Goal: Information Seeking & Learning: Learn about a topic

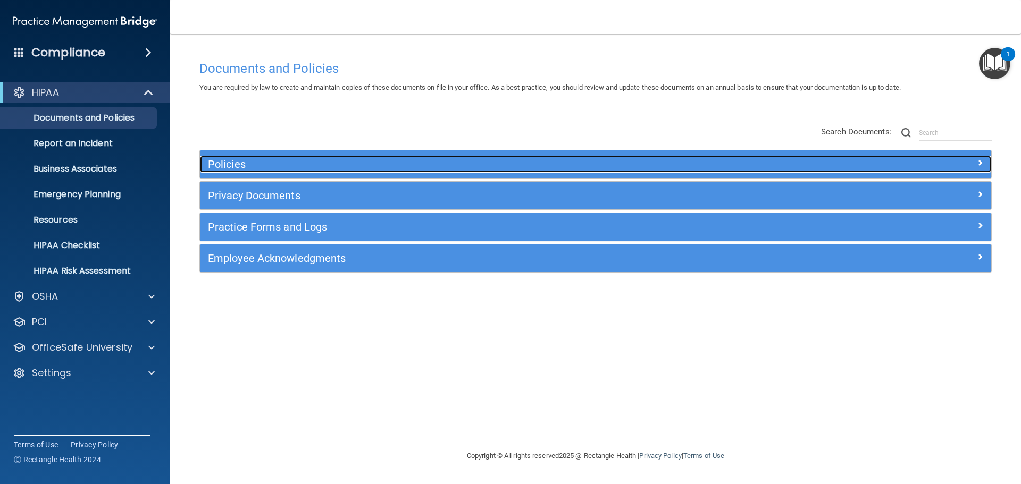
click at [984, 165] on div at bounding box center [892, 162] width 198 height 13
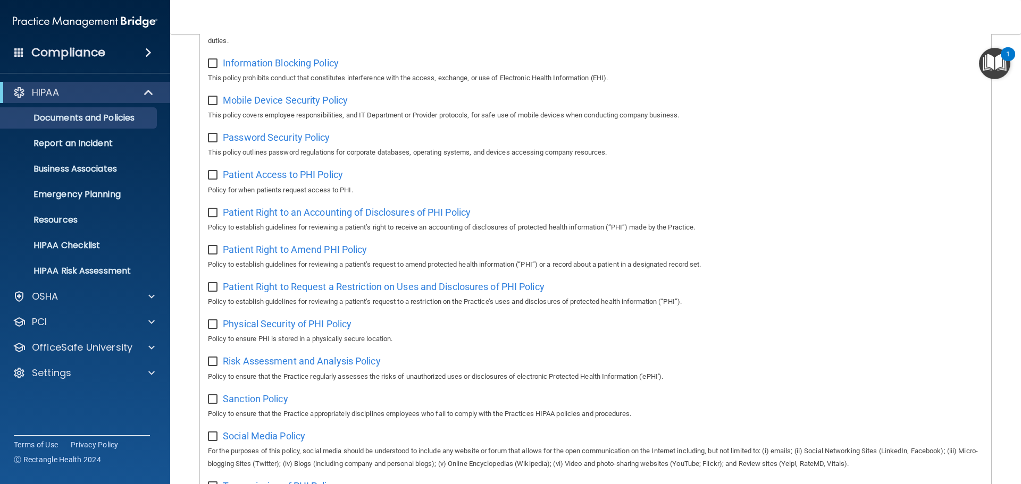
scroll to position [479, 0]
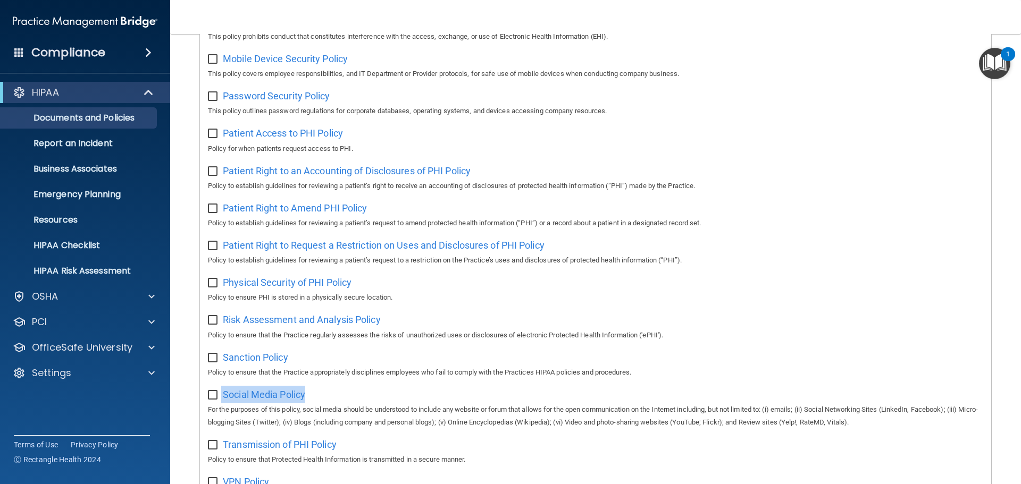
drag, startPoint x: 324, startPoint y: 399, endPoint x: 215, endPoint y: 403, distance: 109.6
click at [215, 403] on div "Social Media Policy For the purposes of this policy, social media should be und…" at bounding box center [595, 407] width 775 height 43
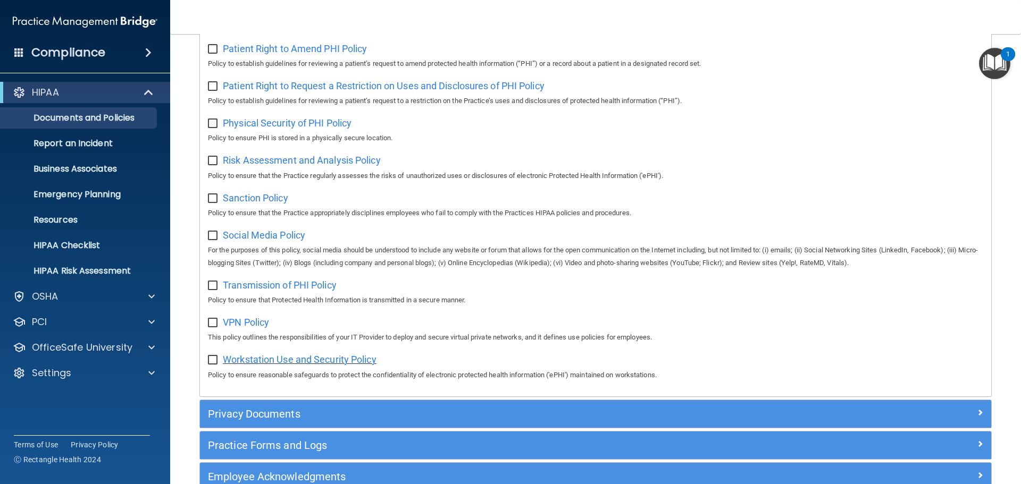
click at [265, 365] on span "Workstation Use and Security Policy" at bounding box center [300, 359] width 154 height 11
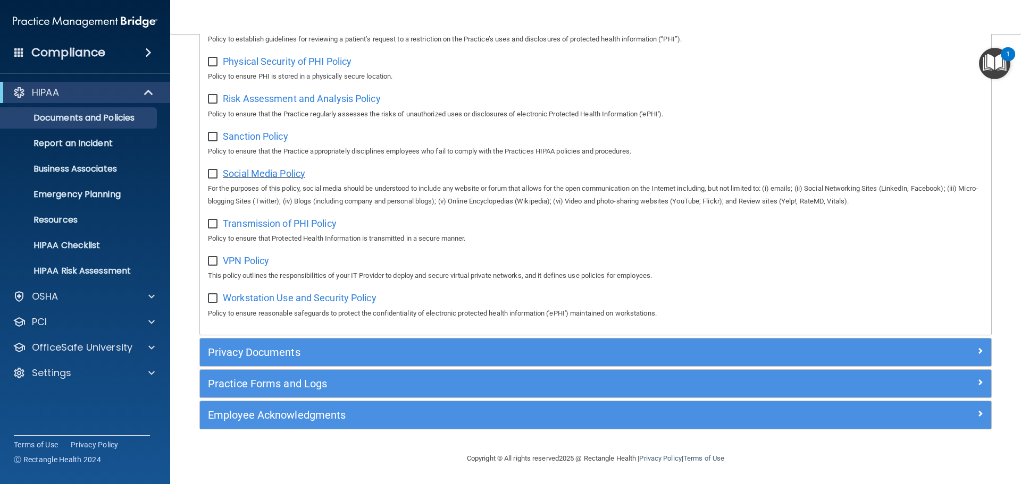
scroll to position [711, 0]
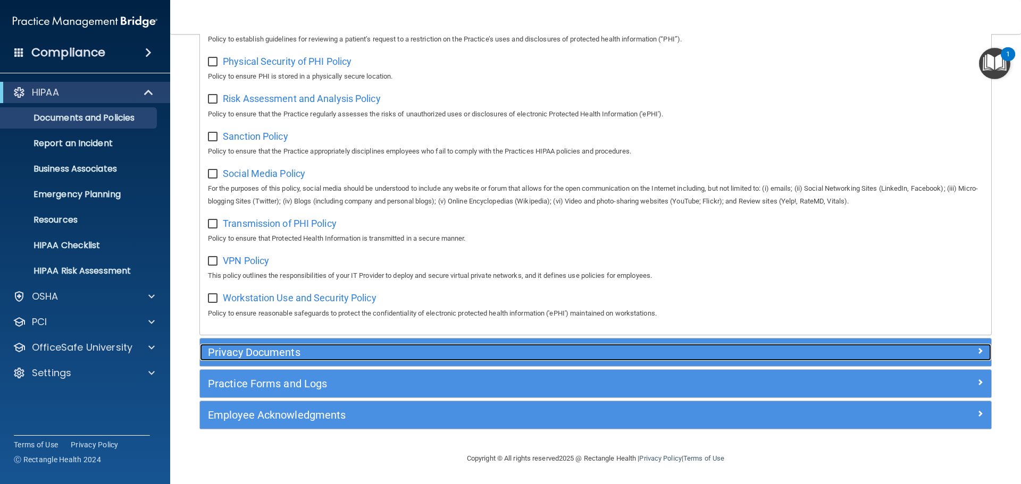
click at [918, 345] on div at bounding box center [892, 350] width 198 height 13
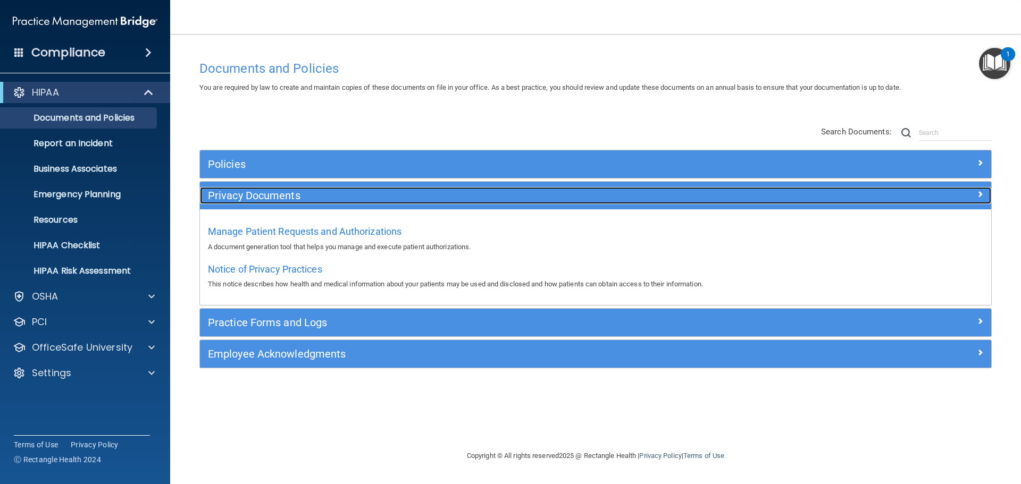
scroll to position [0, 0]
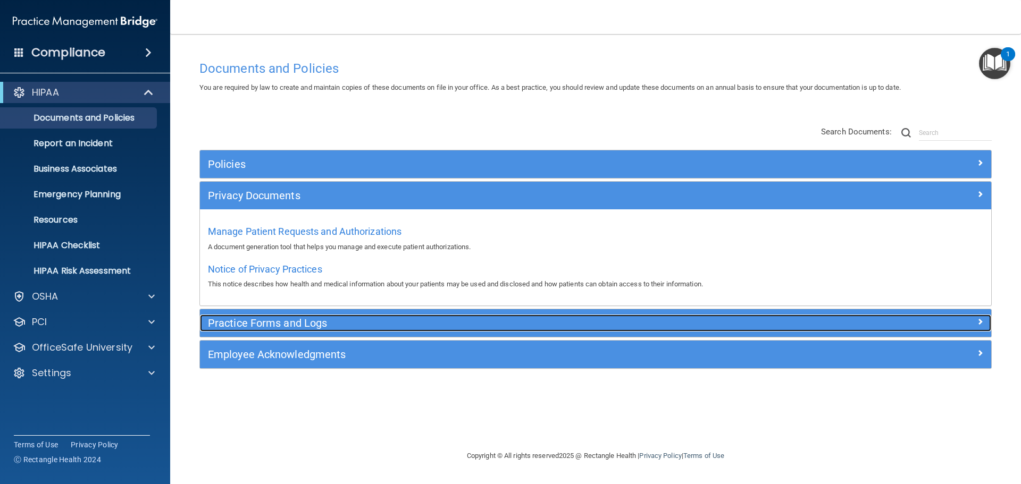
click at [313, 322] on h5 "Practice Forms and Logs" at bounding box center [497, 323] width 578 height 12
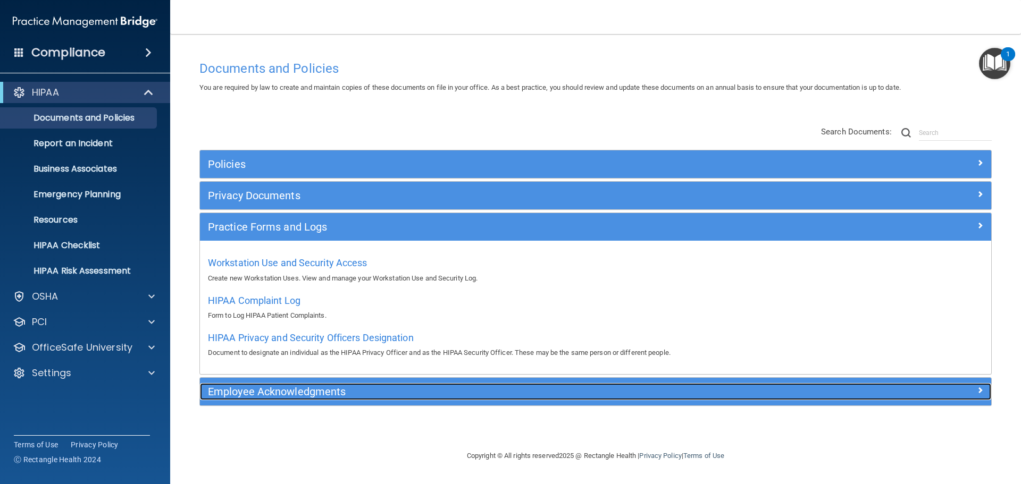
click at [290, 395] on h5 "Employee Acknowledgments" at bounding box center [497, 392] width 578 height 12
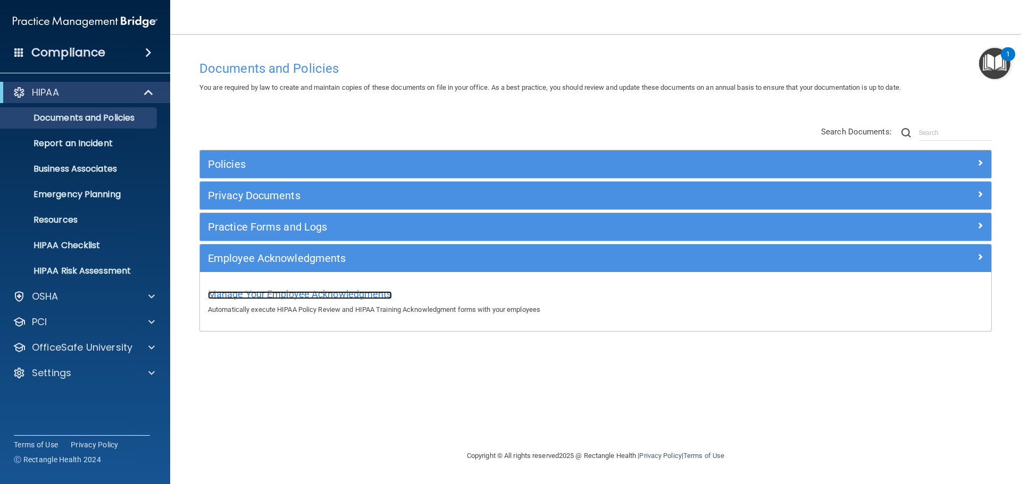
click at [287, 292] on span "Manage Your Employee Acknowledgments" at bounding box center [300, 294] width 184 height 11
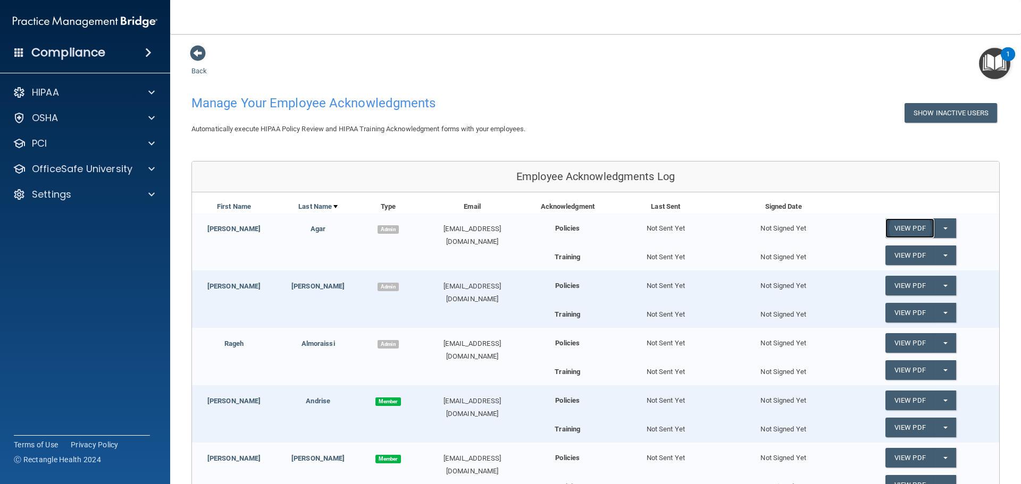
click at [905, 224] on link "View PDF" at bounding box center [909, 229] width 49 height 20
click at [196, 55] on span at bounding box center [198, 53] width 16 height 16
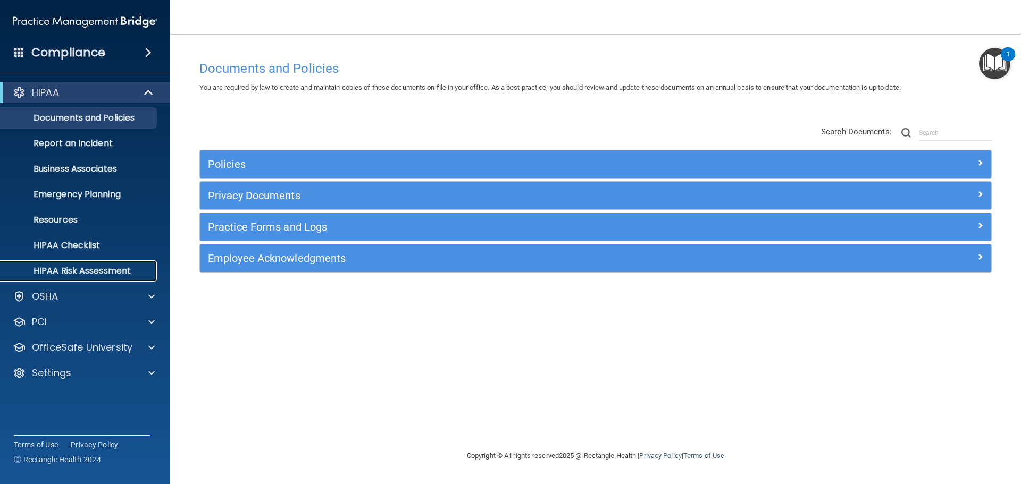
click at [88, 268] on p "HIPAA Risk Assessment" at bounding box center [79, 271] width 145 height 11
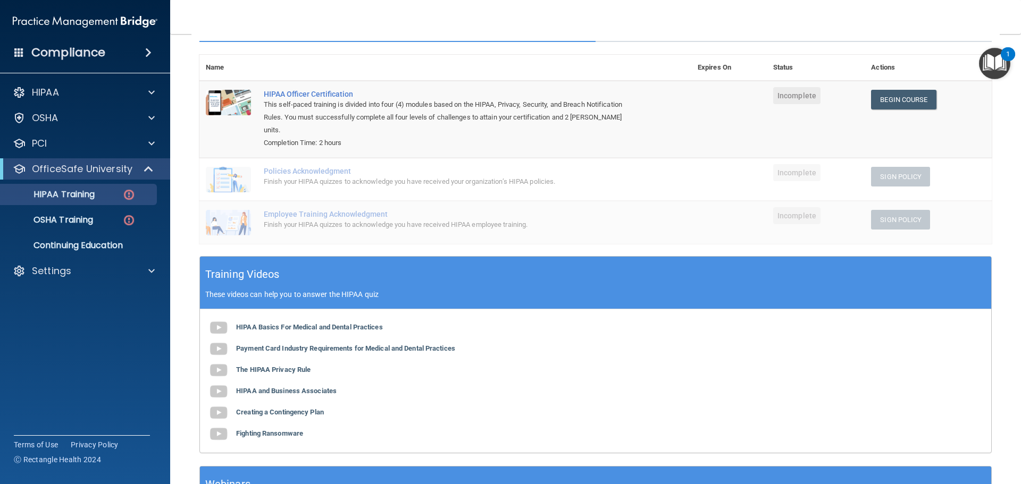
scroll to position [196, 0]
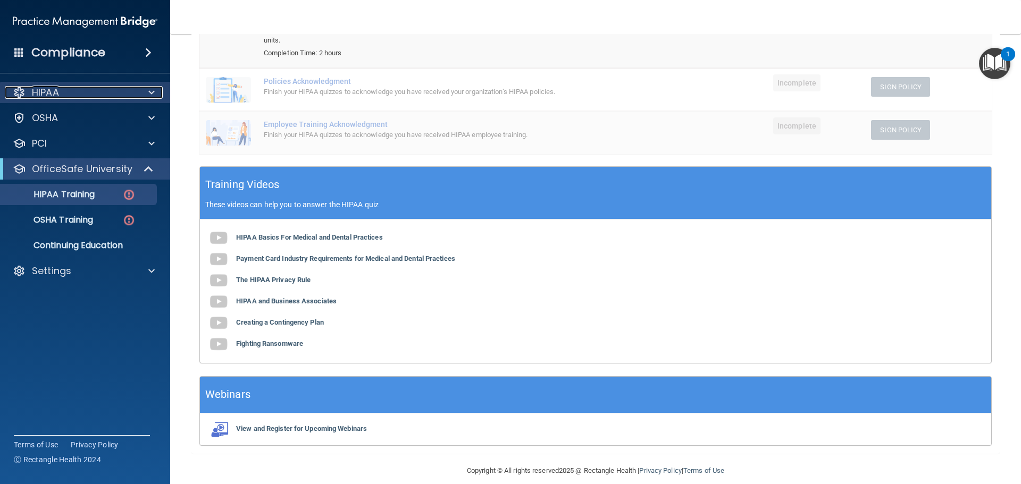
click at [151, 96] on span at bounding box center [151, 92] width 6 height 13
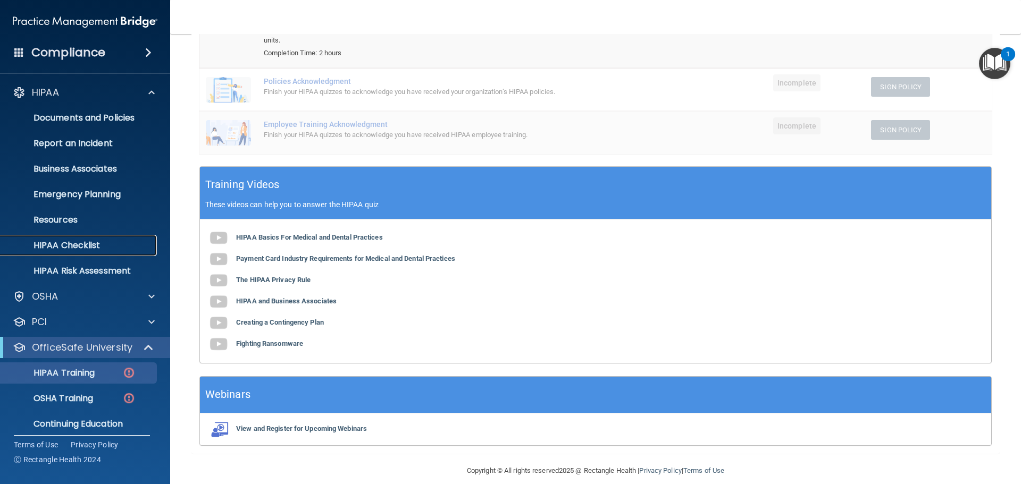
click at [68, 244] on p "HIPAA Checklist" at bounding box center [79, 245] width 145 height 11
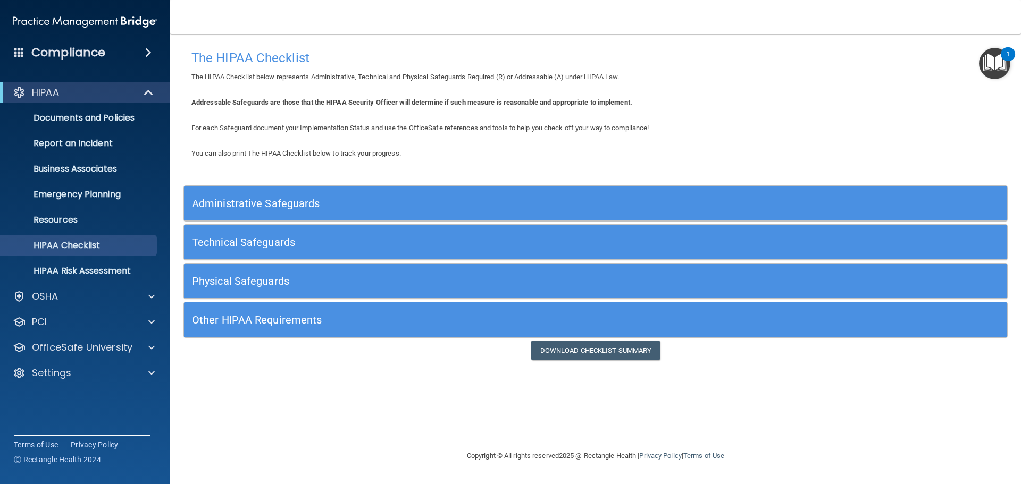
click at [995, 201] on div "Administrative Safeguards" at bounding box center [595, 203] width 823 height 24
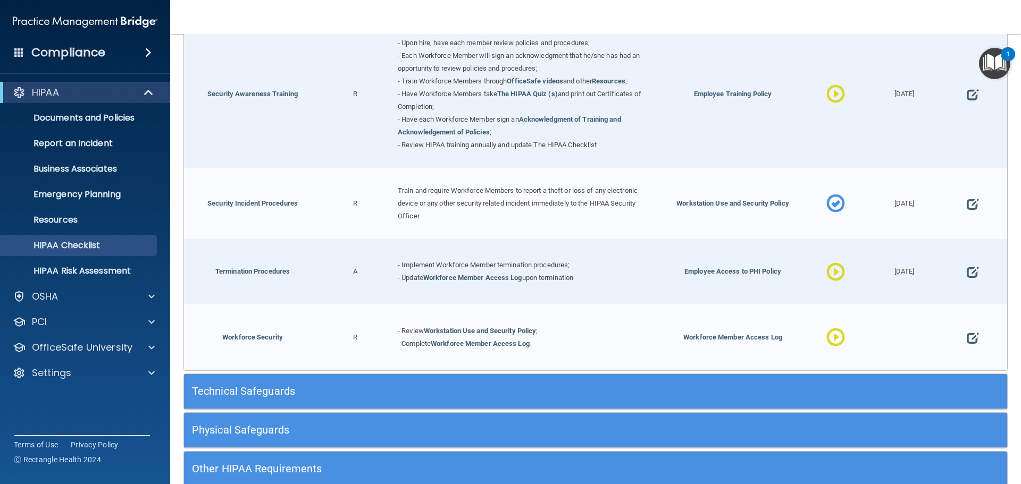
scroll to position [1046, 0]
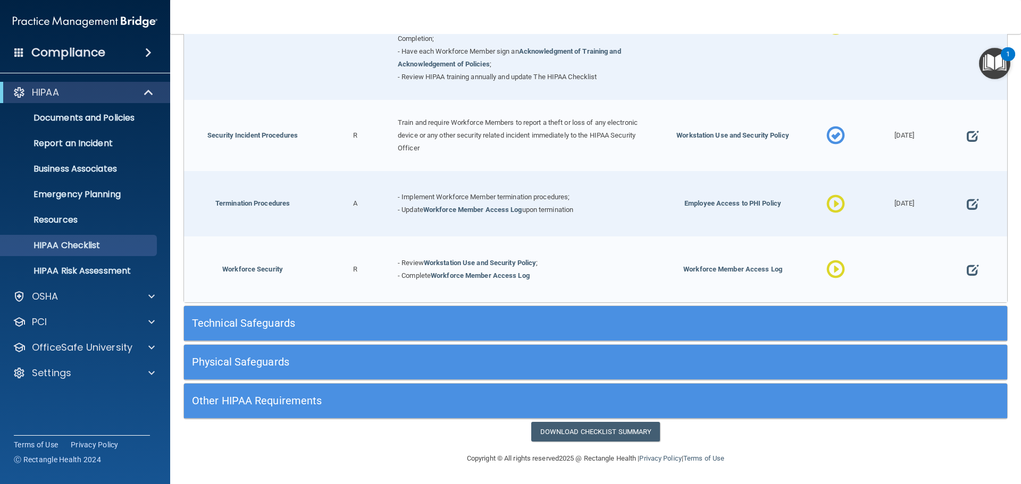
click at [334, 324] on h5 "Technical Safeguards" at bounding box center [492, 323] width 601 height 12
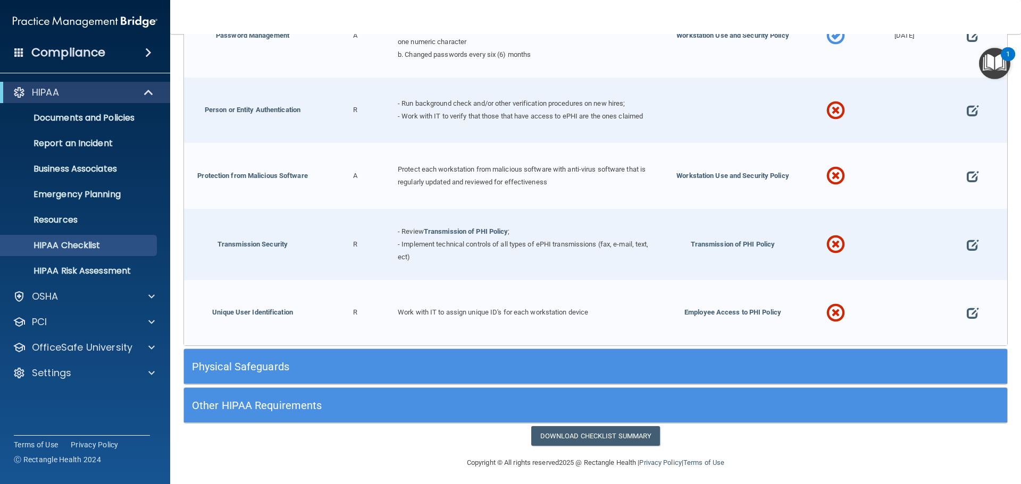
scroll to position [1968, 0]
click at [407, 354] on div "Physical Safeguards" at bounding box center [492, 366] width 617 height 24
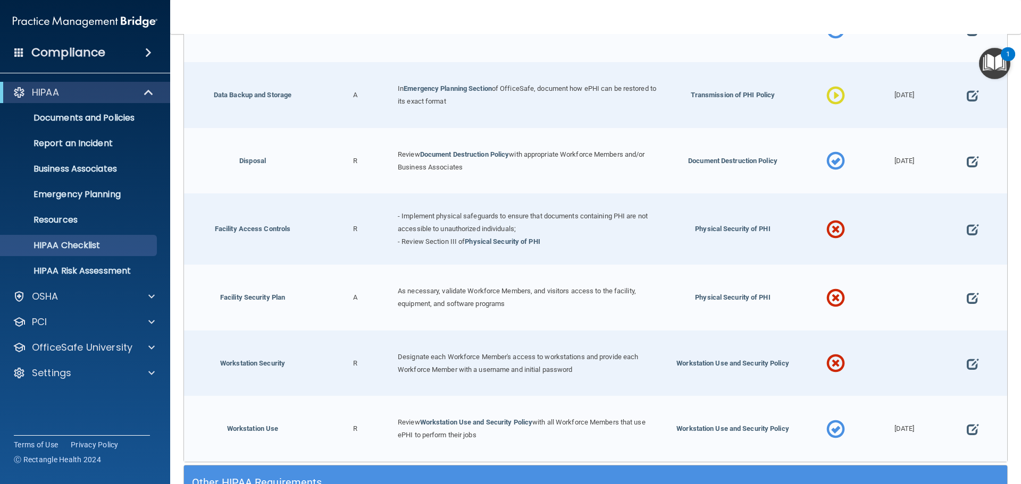
scroll to position [2475, 0]
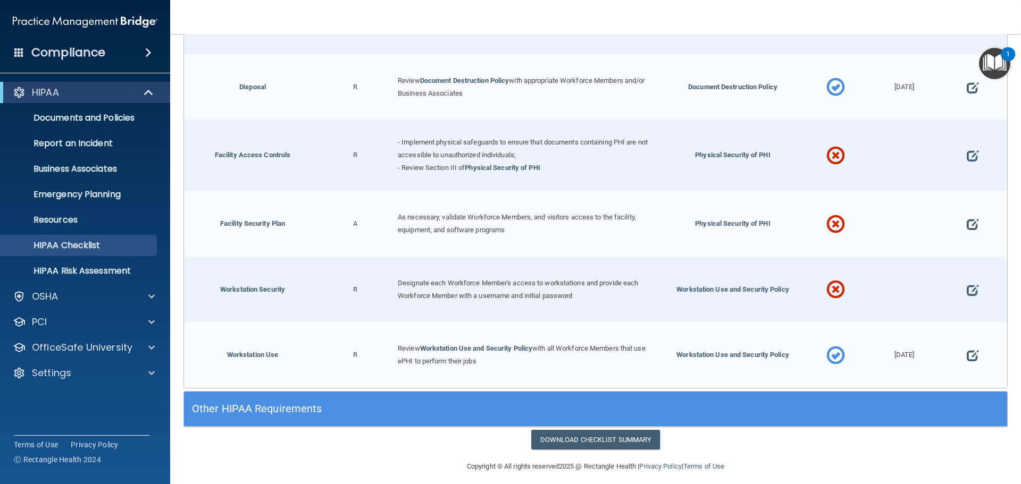
click at [520, 407] on div "Other HIPAA Requirements" at bounding box center [492, 409] width 617 height 24
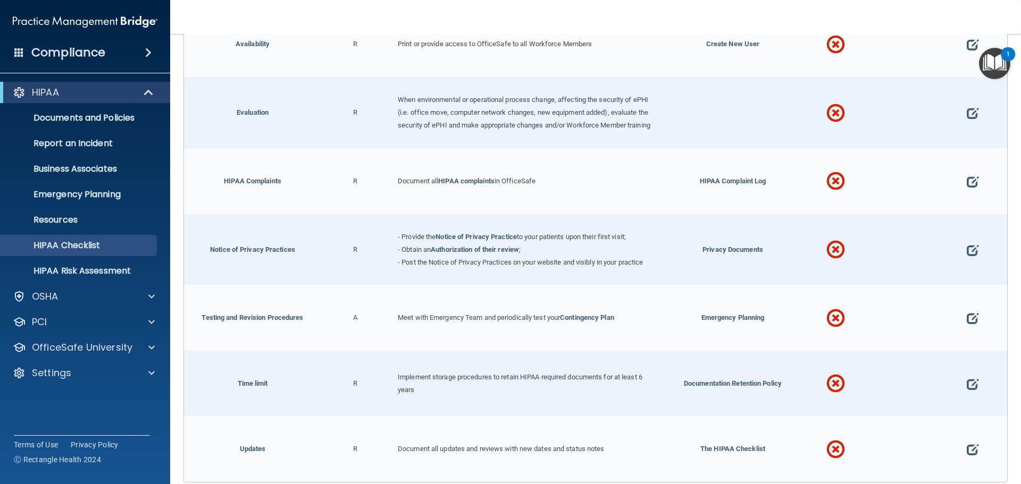
scroll to position [3130, 0]
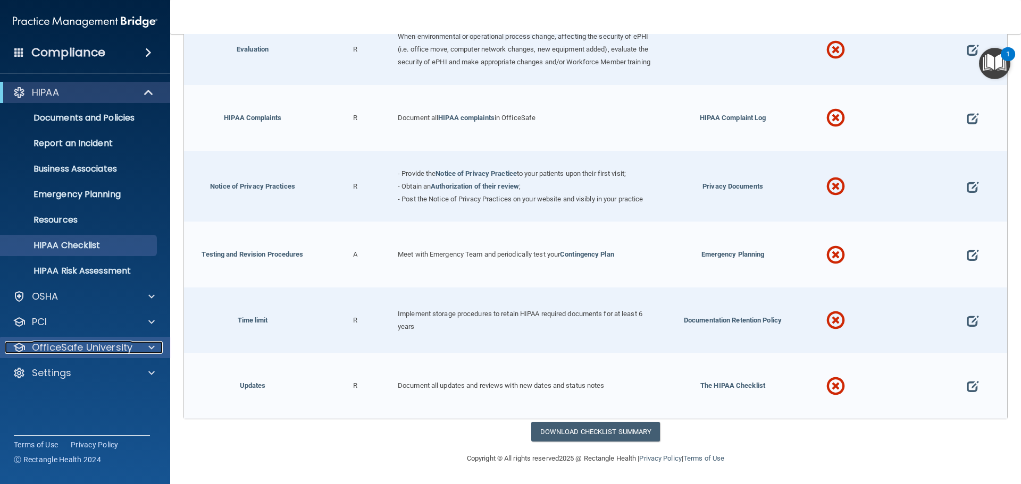
click at [81, 345] on p "OfficeSafe University" at bounding box center [82, 347] width 101 height 13
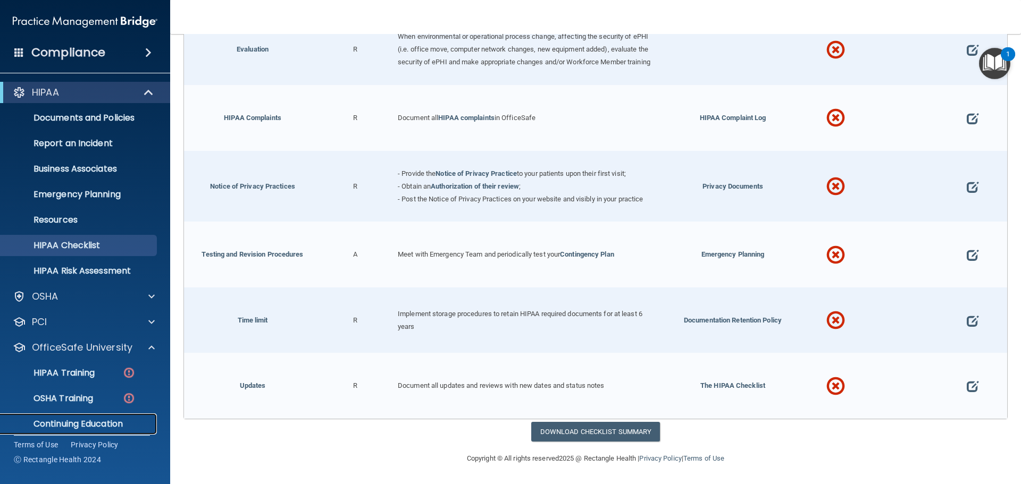
click at [82, 419] on p "Continuing Education" at bounding box center [79, 424] width 145 height 11
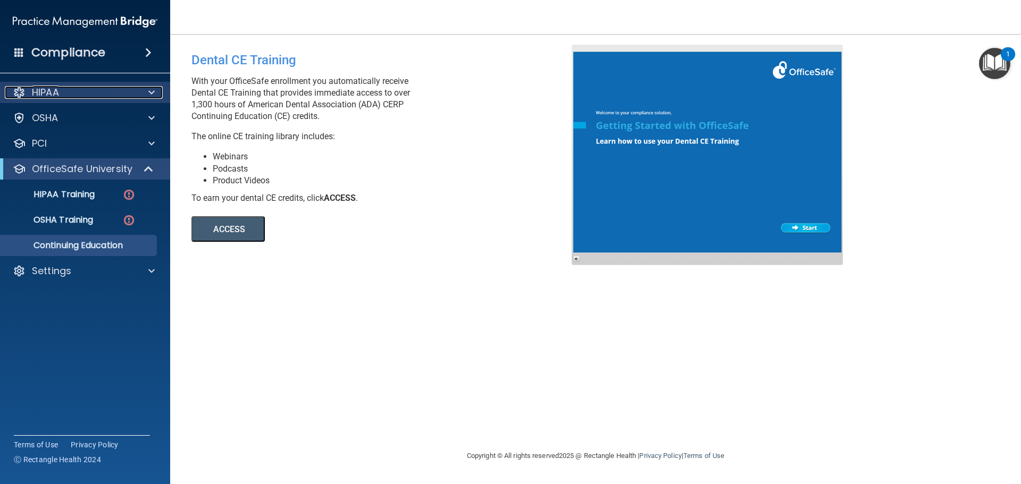
click at [114, 87] on div "HIPAA" at bounding box center [71, 92] width 132 height 13
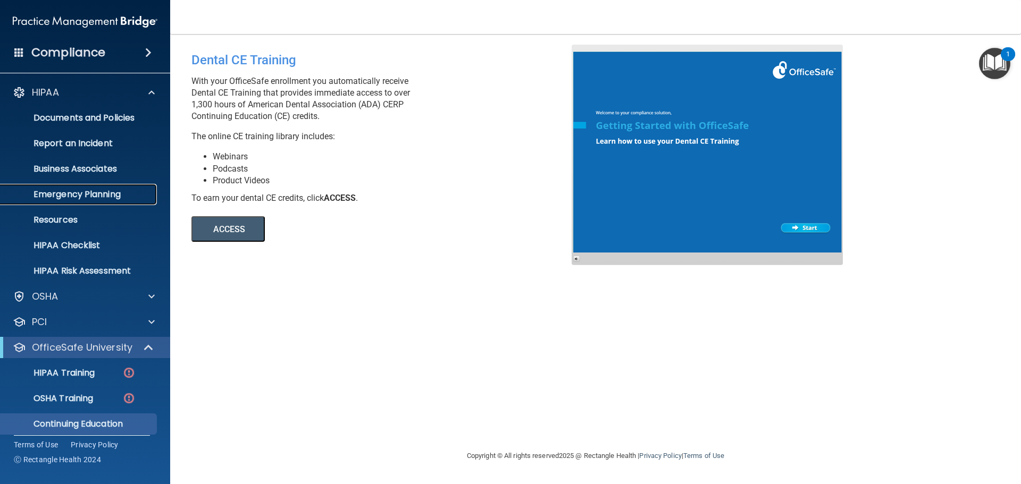
click at [69, 193] on p "Emergency Planning" at bounding box center [79, 194] width 145 height 11
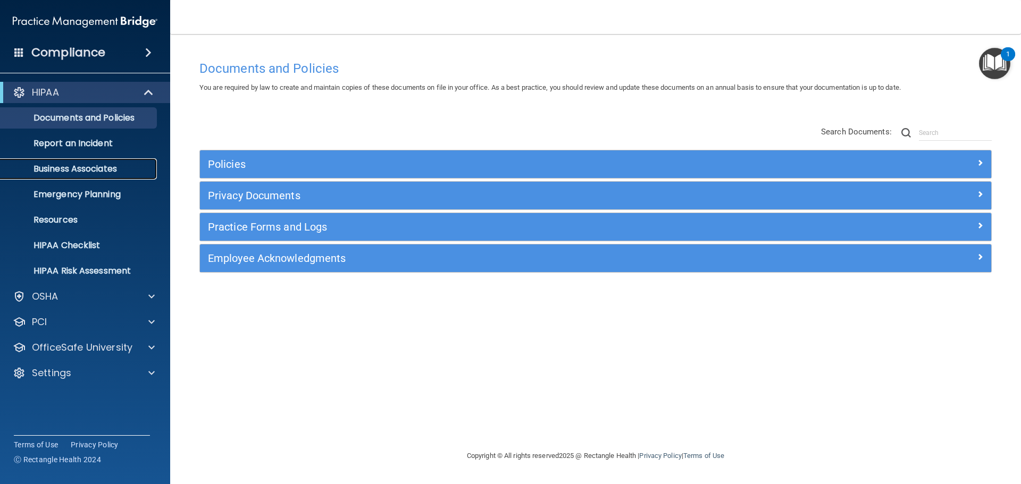
click at [85, 166] on p "Business Associates" at bounding box center [79, 169] width 145 height 11
